Goal: Check status: Check status

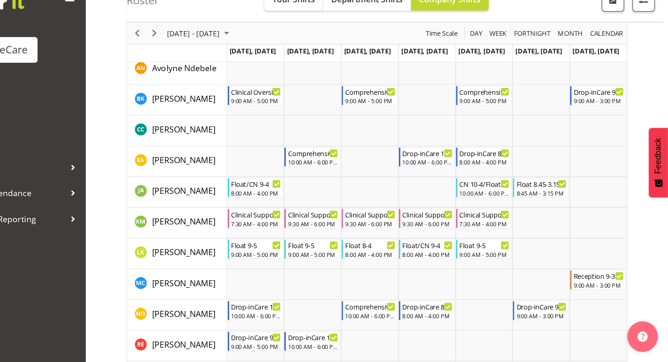
scroll to position [190, 0]
click at [301, 206] on div "8:00 AM - 4:00 PM" at bounding box center [295, 206] width 46 height 7
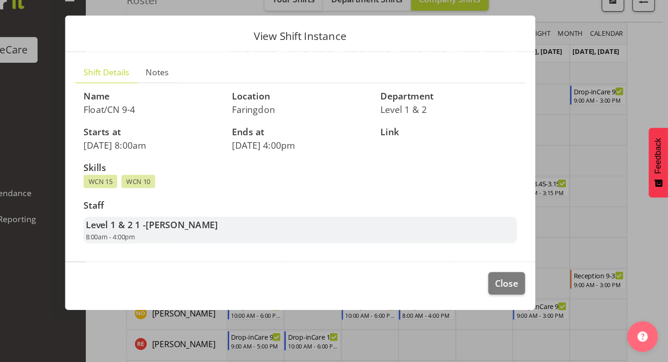
click at [505, 291] on footer "Close" at bounding box center [334, 293] width 427 height 44
click at [521, 291] on span "Close" at bounding box center [521, 290] width 21 height 12
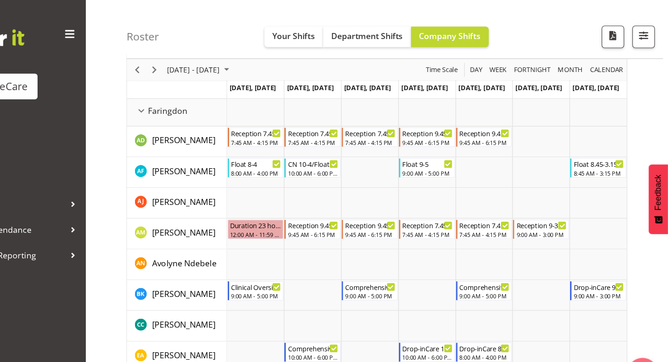
scroll to position [46, 0]
click at [298, 157] on div "8:00 AM - 4:00 PM" at bounding box center [295, 156] width 46 height 7
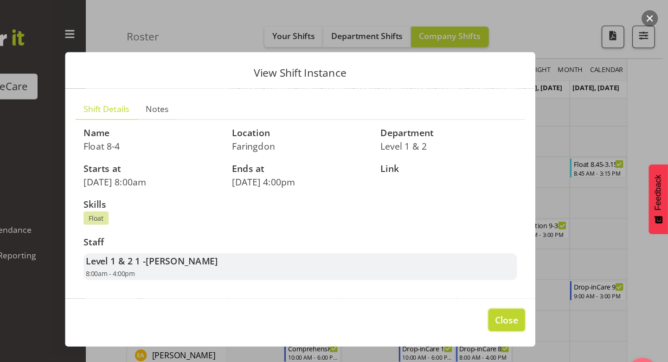
click at [514, 300] on button "Close" at bounding box center [521, 290] width 33 height 20
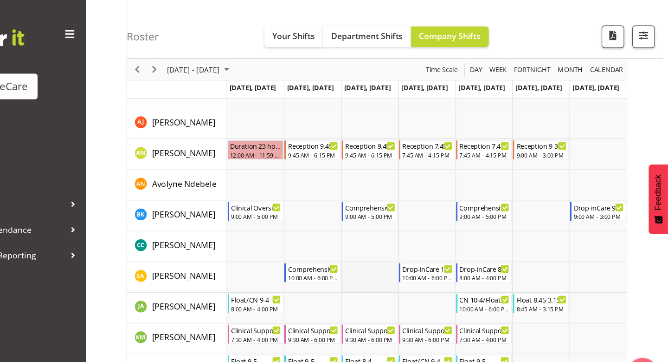
scroll to position [115, 0]
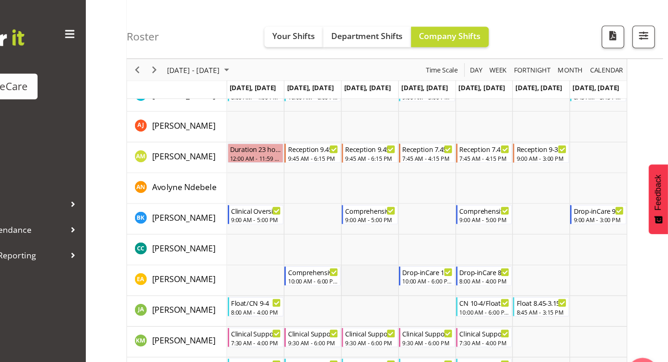
click at [371, 153] on td "Timeline Week of September 14, 2025" at bounding box center [397, 143] width 52 height 28
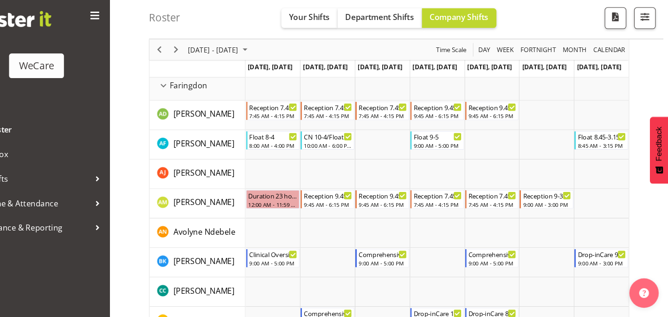
scroll to position [60, 0]
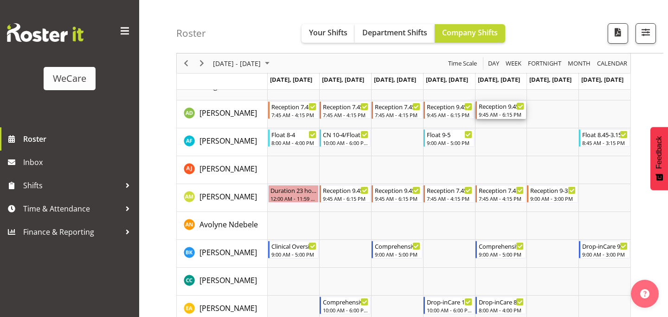
click at [490, 108] on div "Reception 9.45-6.15" at bounding box center [502, 105] width 46 height 9
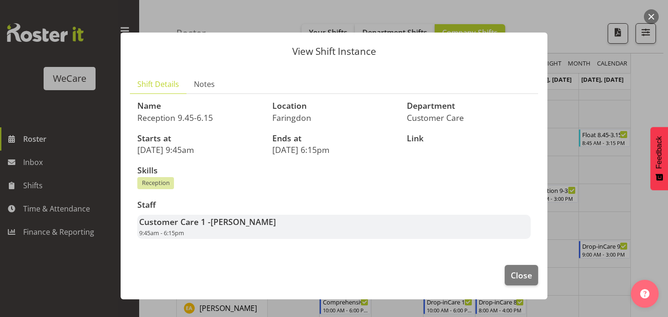
click at [656, 13] on button "button" at bounding box center [651, 16] width 15 height 15
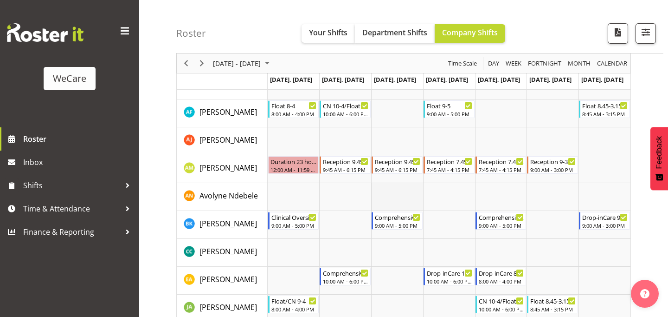
scroll to position [89, 0]
drag, startPoint x: 374, startPoint y: 222, endPoint x: 373, endPoint y: 218, distance: 4.7
click at [349, 222] on td "Timeline Week of September 14, 2025" at bounding box center [345, 225] width 52 height 28
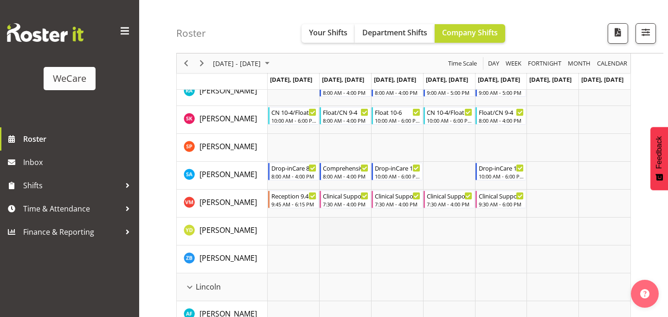
scroll to position [479, 0]
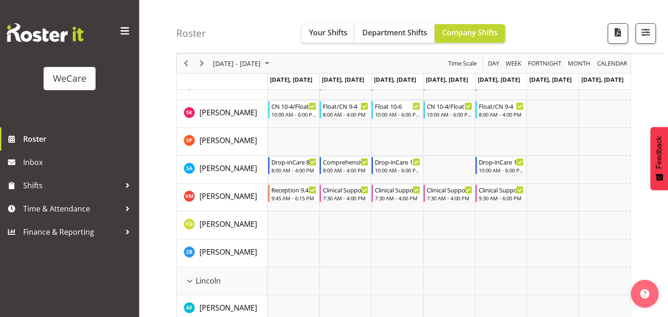
drag, startPoint x: 349, startPoint y: 222, endPoint x: 347, endPoint y: 189, distance: 33.0
click at [392, 259] on td "Timeline Week of September 14, 2025" at bounding box center [397, 253] width 52 height 28
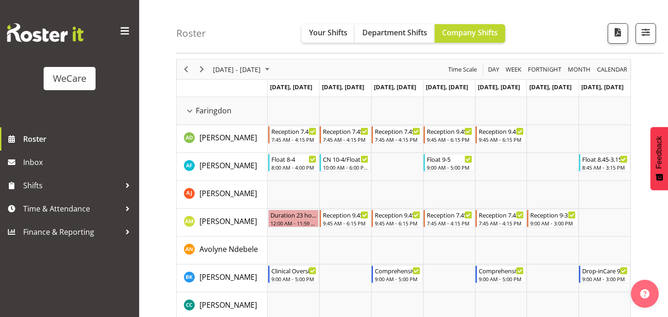
scroll to position [0, 0]
